Goal: Transaction & Acquisition: Book appointment/travel/reservation

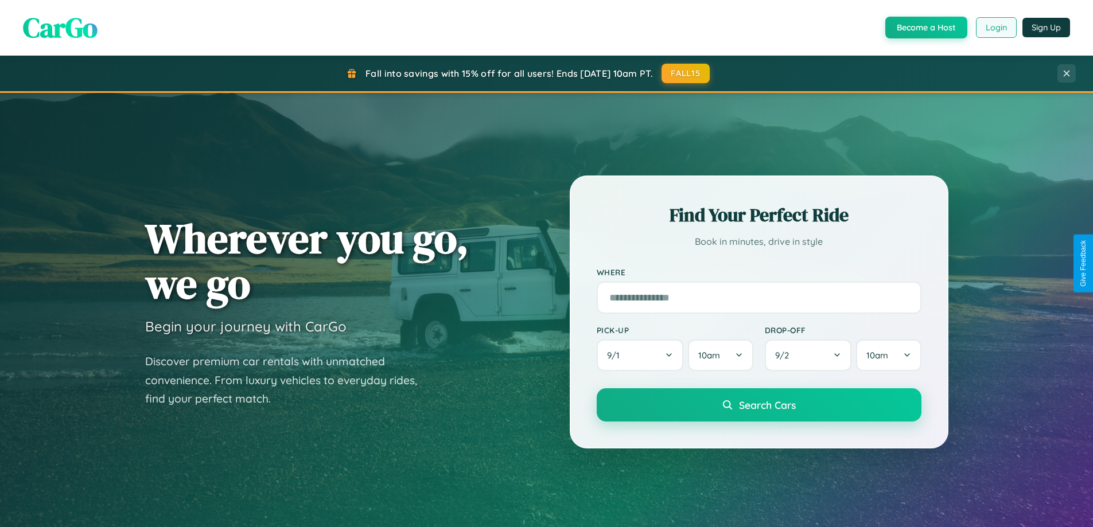
click at [995, 28] on button "Login" at bounding box center [996, 27] width 41 height 21
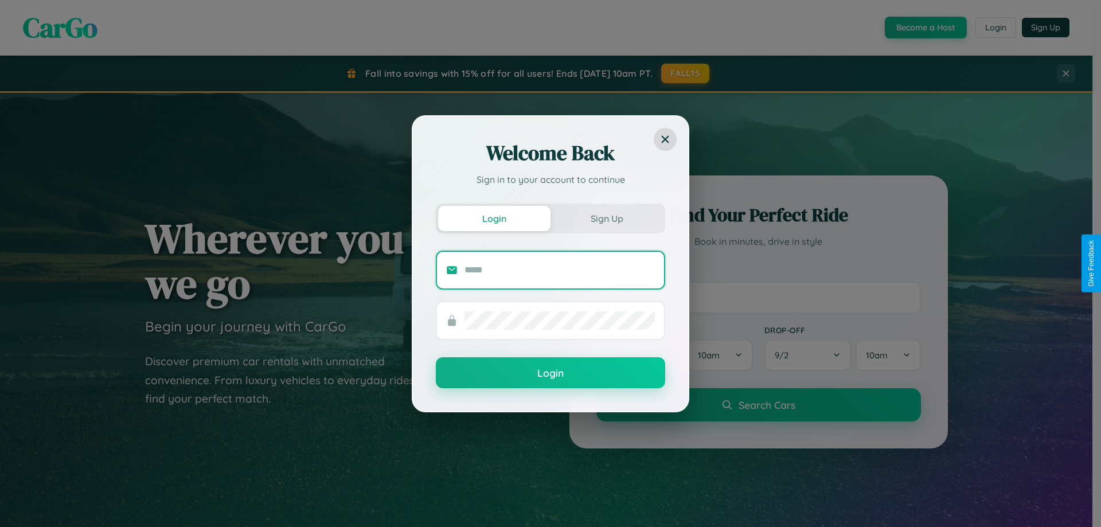
click at [560, 270] on input "text" at bounding box center [560, 270] width 190 height 18
type input "**********"
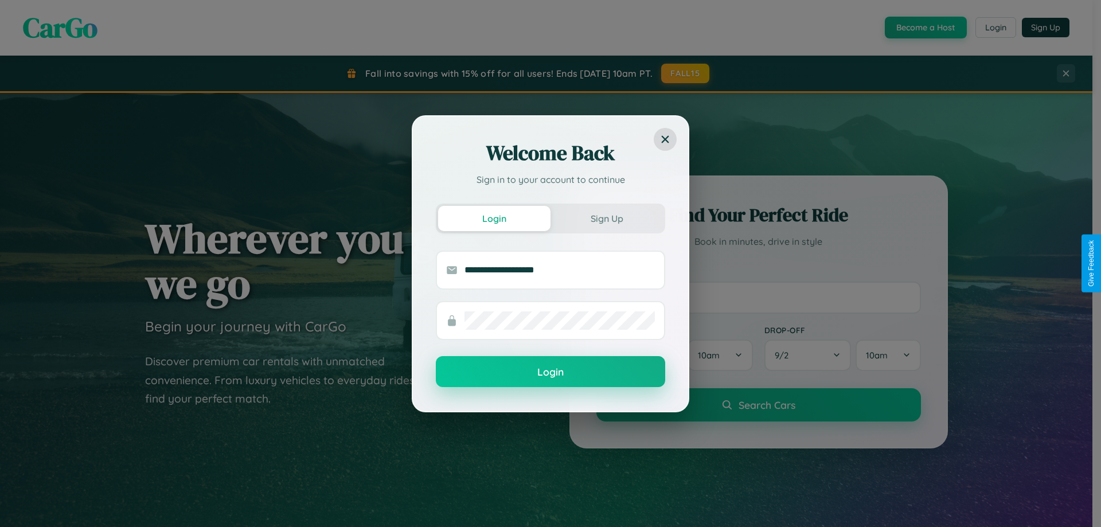
click at [551, 372] on button "Login" at bounding box center [550, 371] width 229 height 31
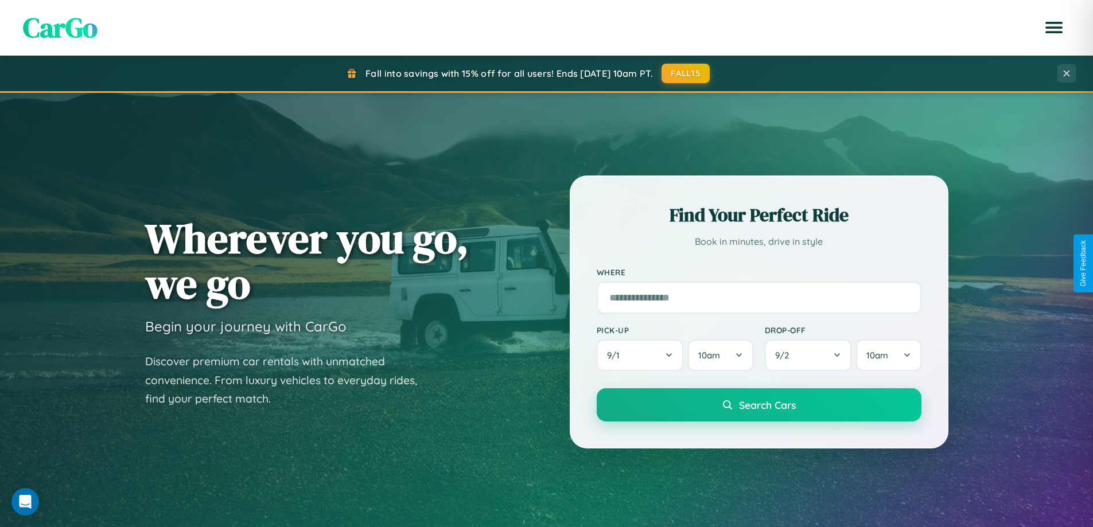
scroll to position [1344, 0]
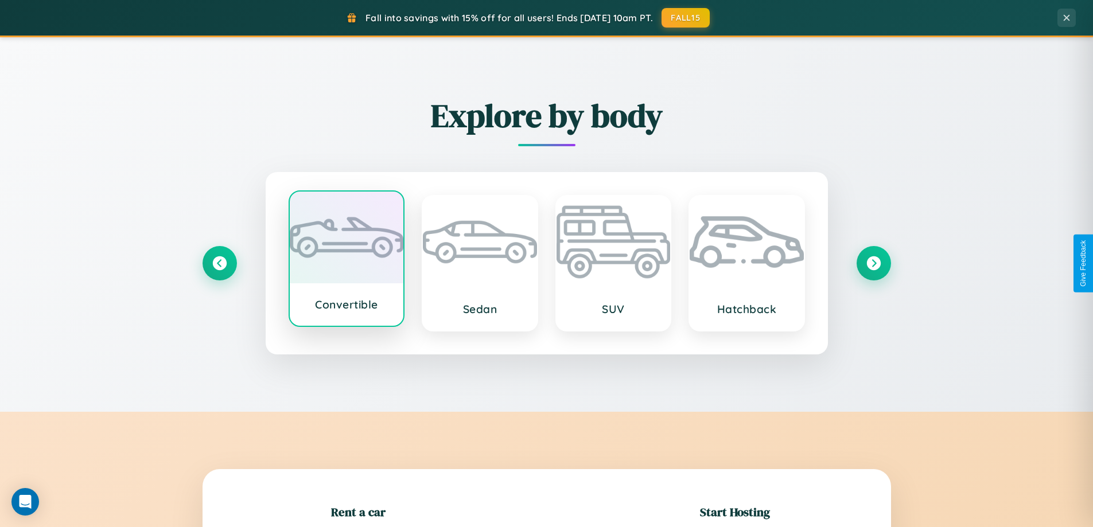
click at [346, 259] on div at bounding box center [347, 238] width 114 height 92
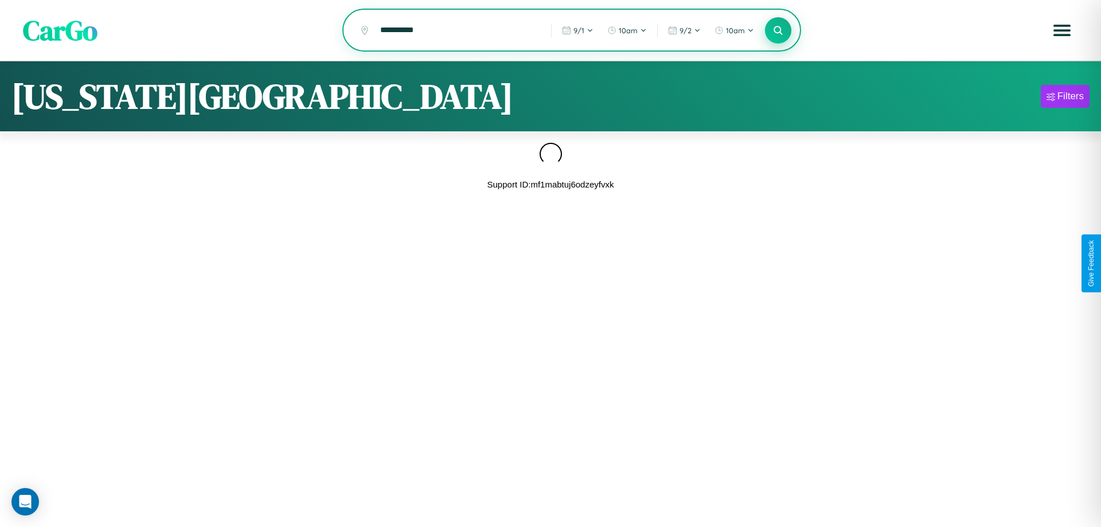
click at [778, 31] on icon at bounding box center [778, 30] width 11 height 11
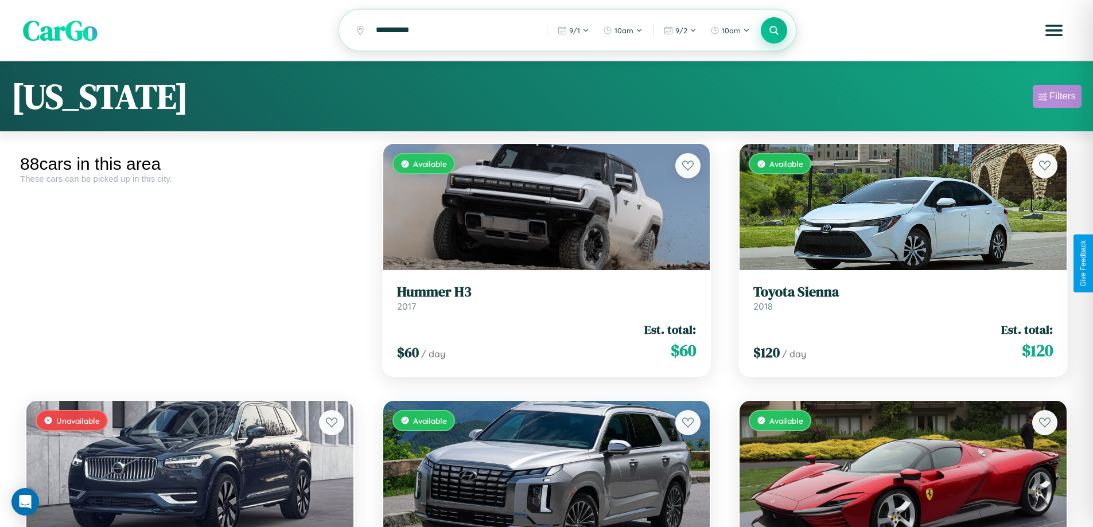
click at [1057, 98] on div "Filters" at bounding box center [1062, 96] width 26 height 11
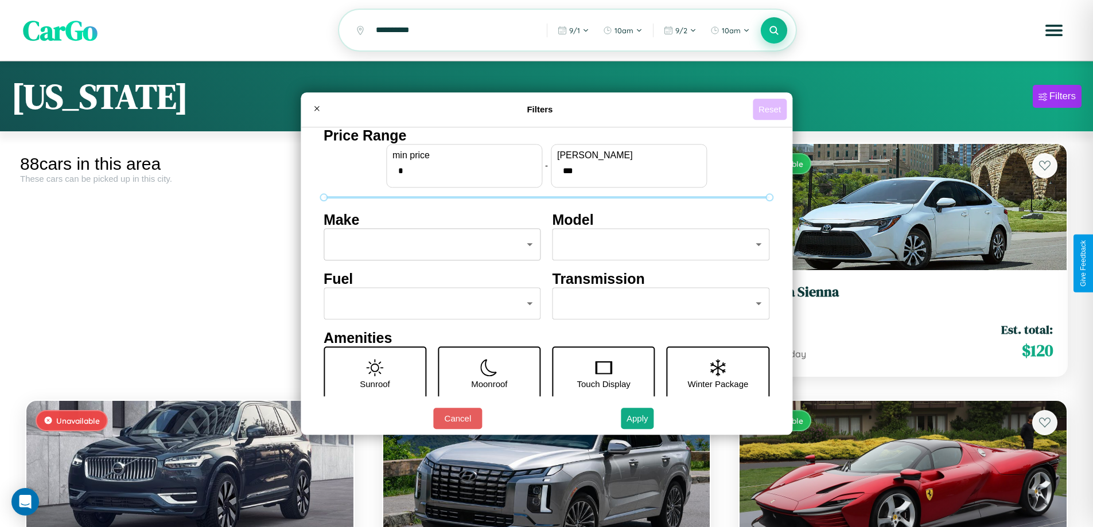
click at [771, 109] on button "Reset" at bounding box center [770, 109] width 34 height 21
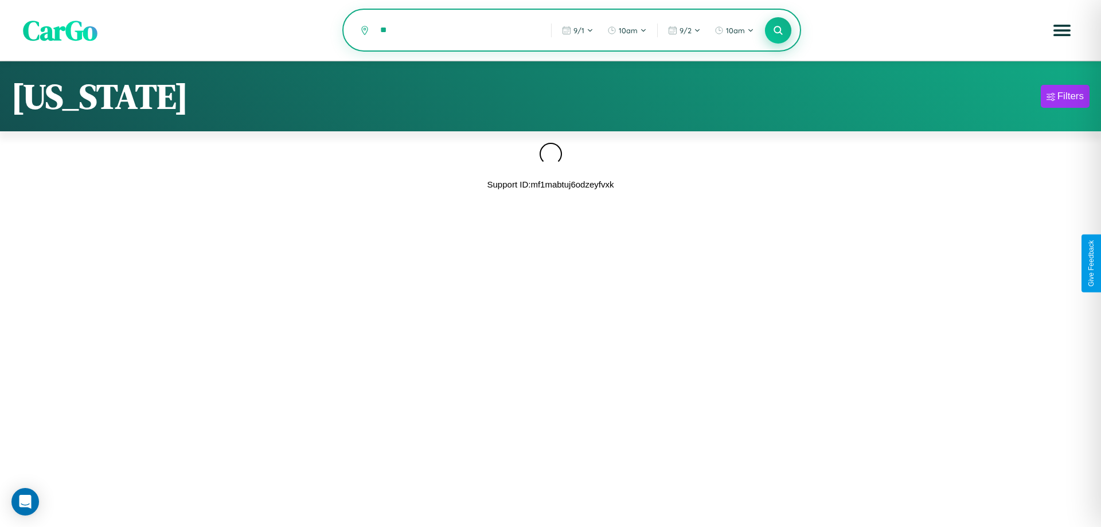
type input "*"
type input "*****"
click at [778, 31] on icon at bounding box center [778, 30] width 11 height 11
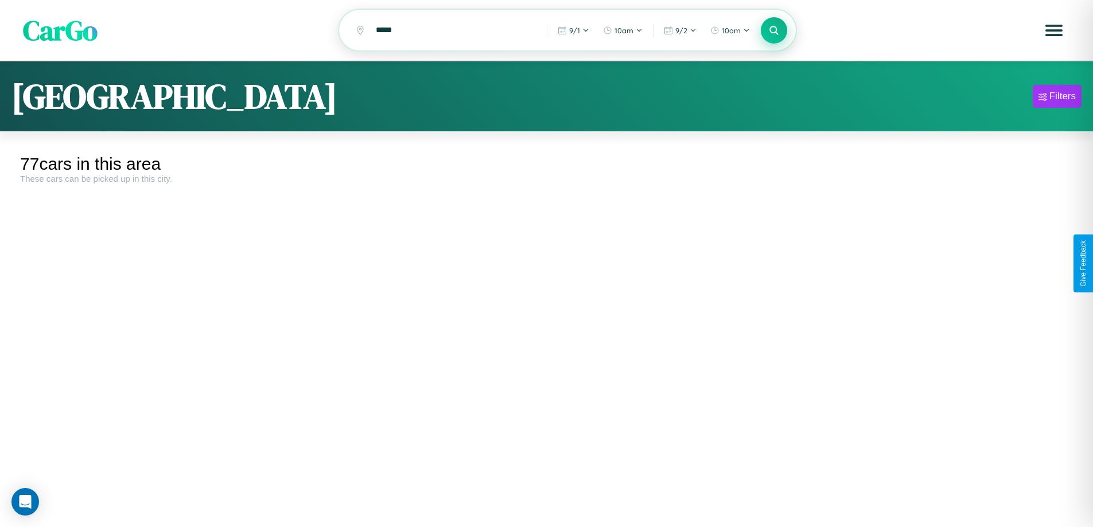
scroll to position [4271, 0]
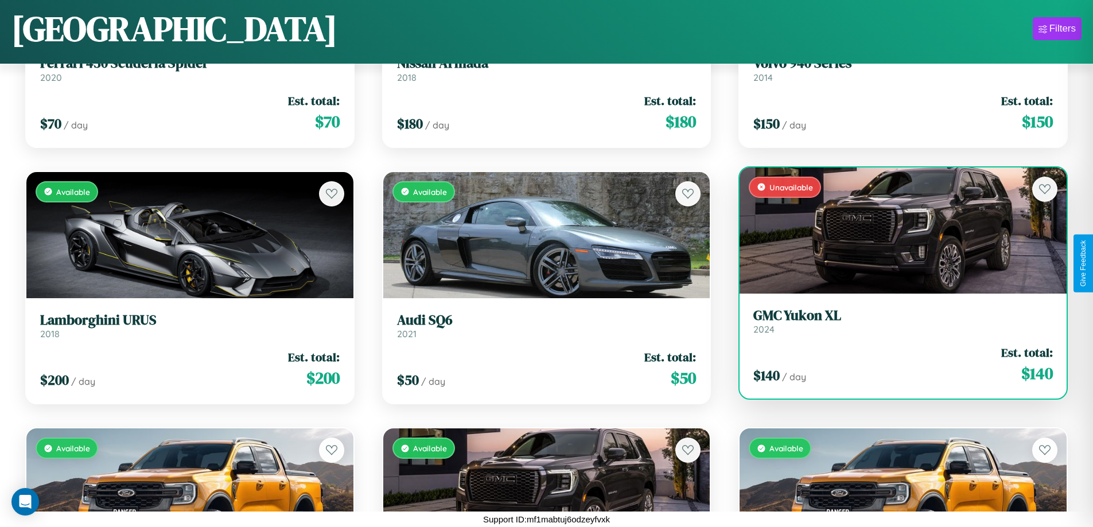
click at [895, 325] on link "GMC Yukon XL 2024" at bounding box center [902, 321] width 299 height 28
